Goal: Transaction & Acquisition: Purchase product/service

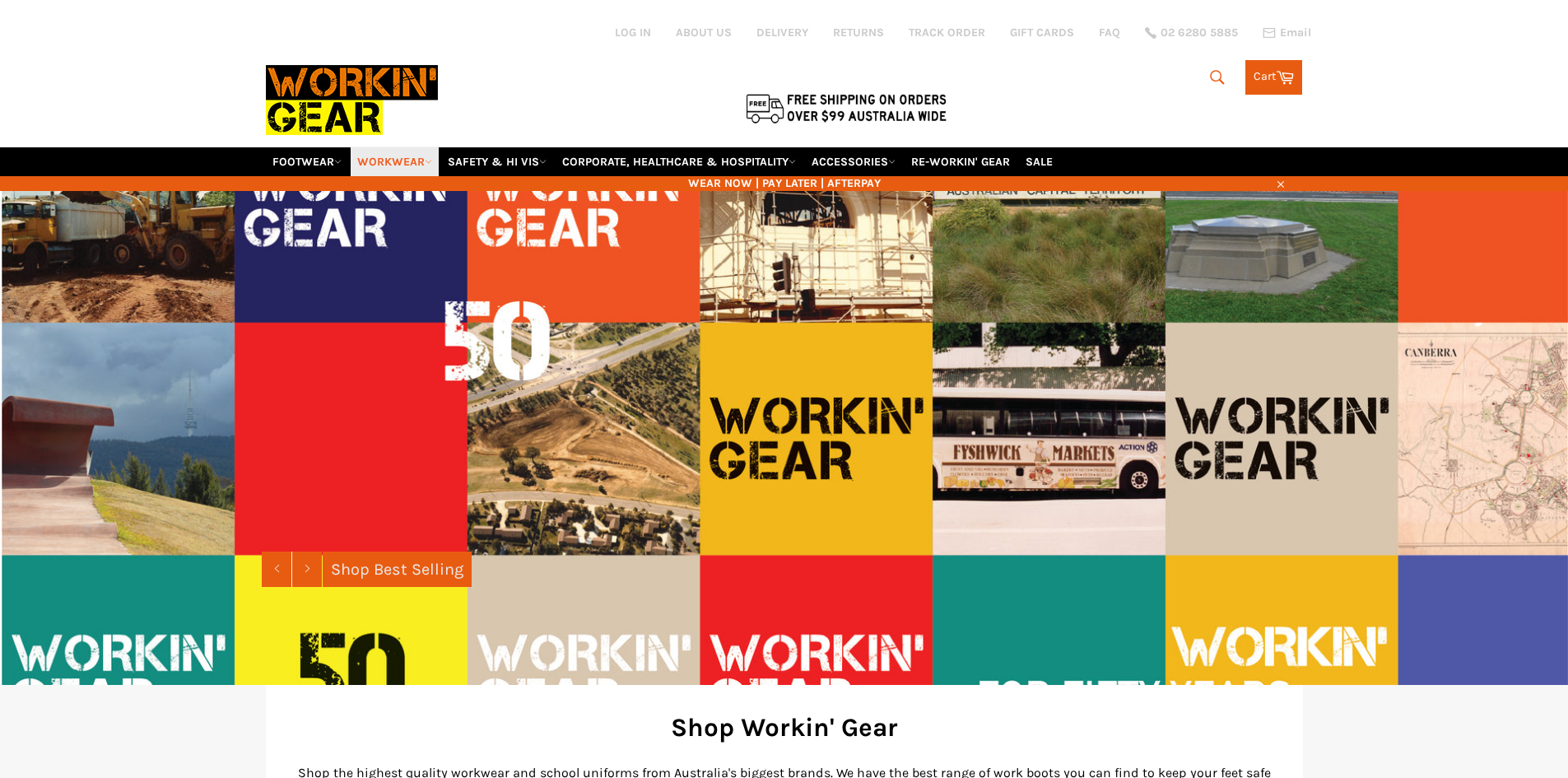
click at [410, 165] on link "WORKWEAR" at bounding box center [395, 162] width 88 height 29
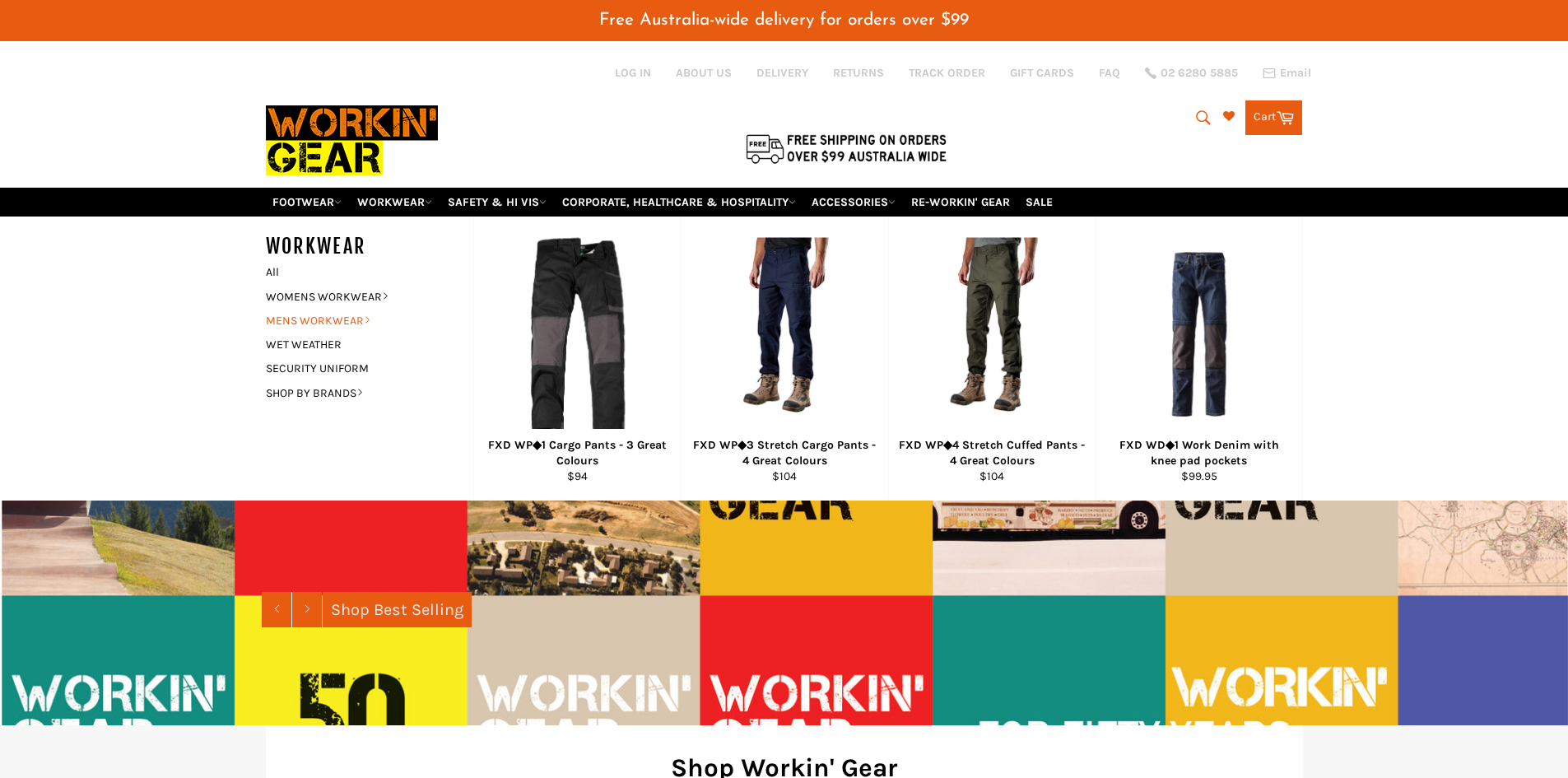
click at [359, 324] on link "MENS WORKWEAR" at bounding box center [357, 321] width 199 height 24
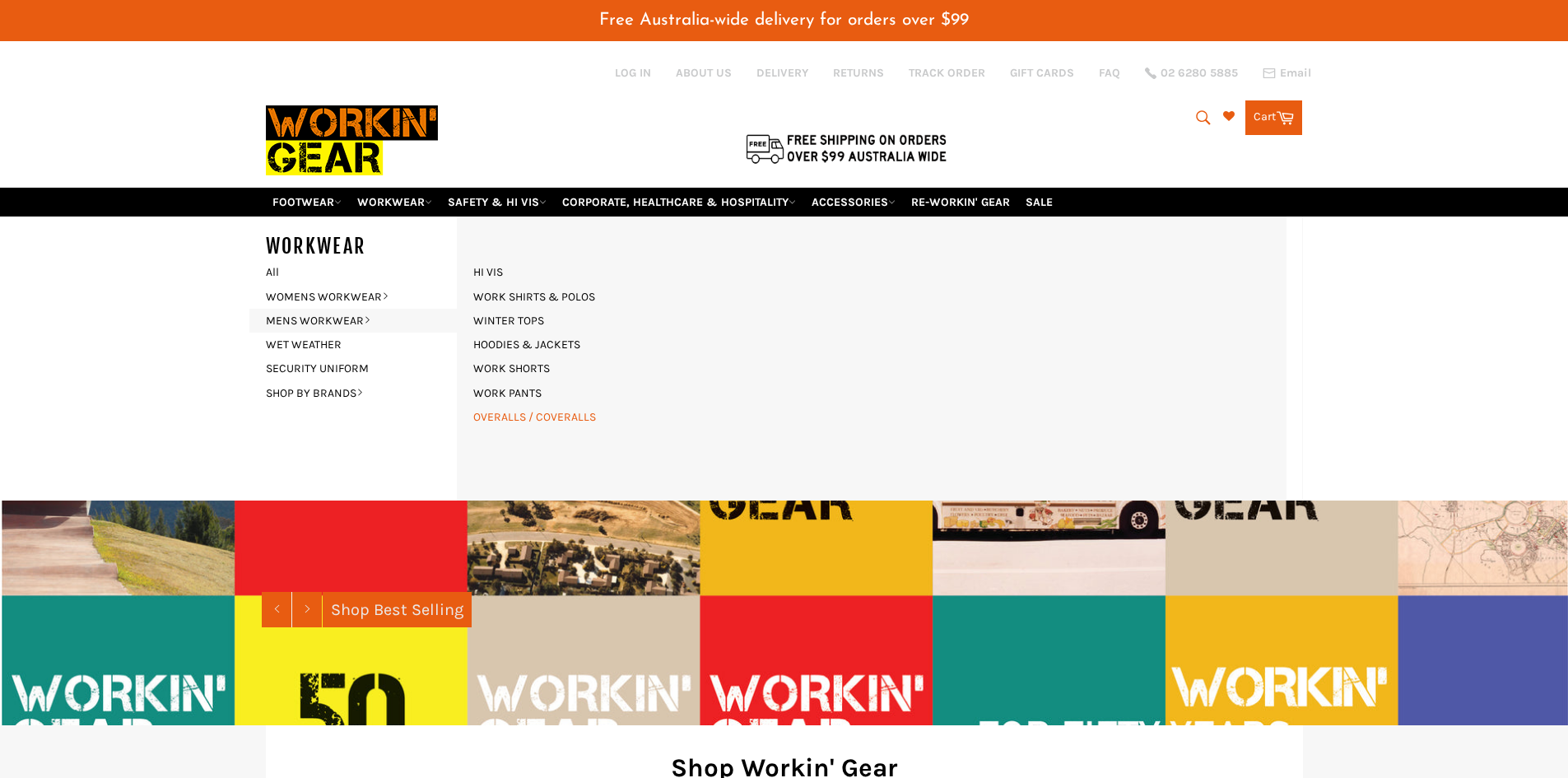
click at [538, 421] on link "OVERALLS / COVERALLS" at bounding box center [534, 417] width 139 height 24
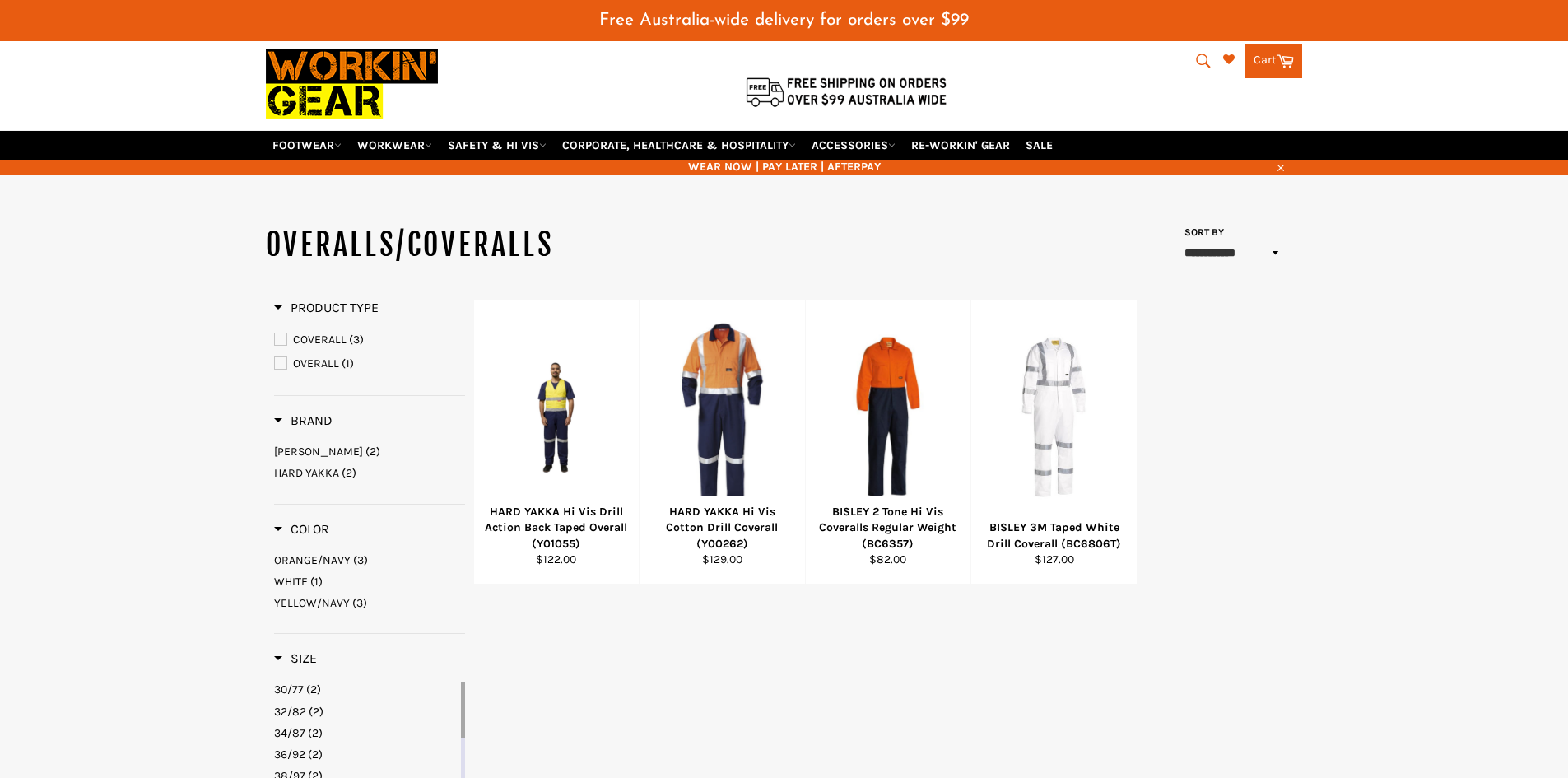
scroll to position [82, 0]
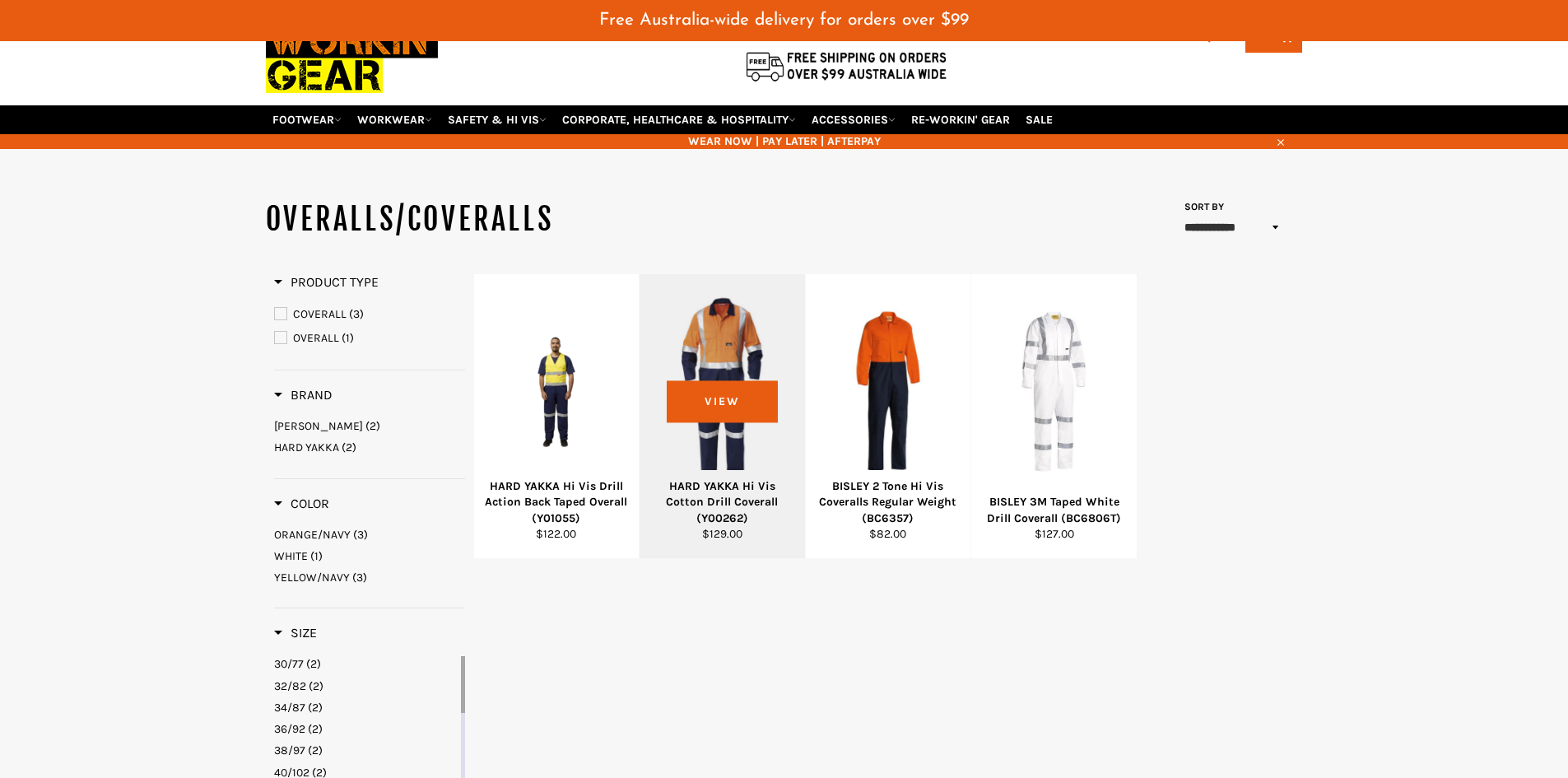
click at [730, 455] on div at bounding box center [722, 391] width 124 height 194
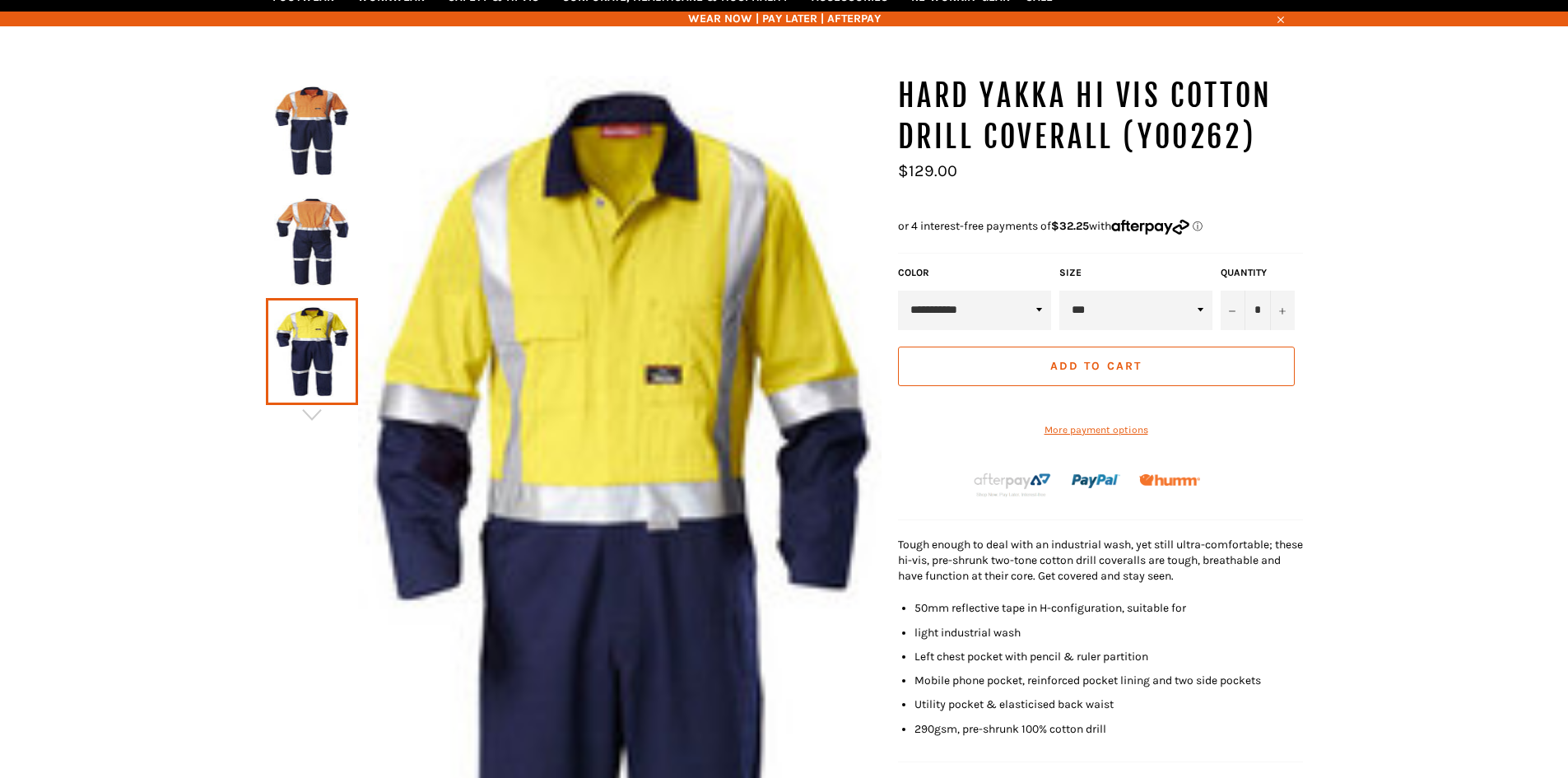
scroll to position [205, 0]
